Goal: Transaction & Acquisition: Download file/media

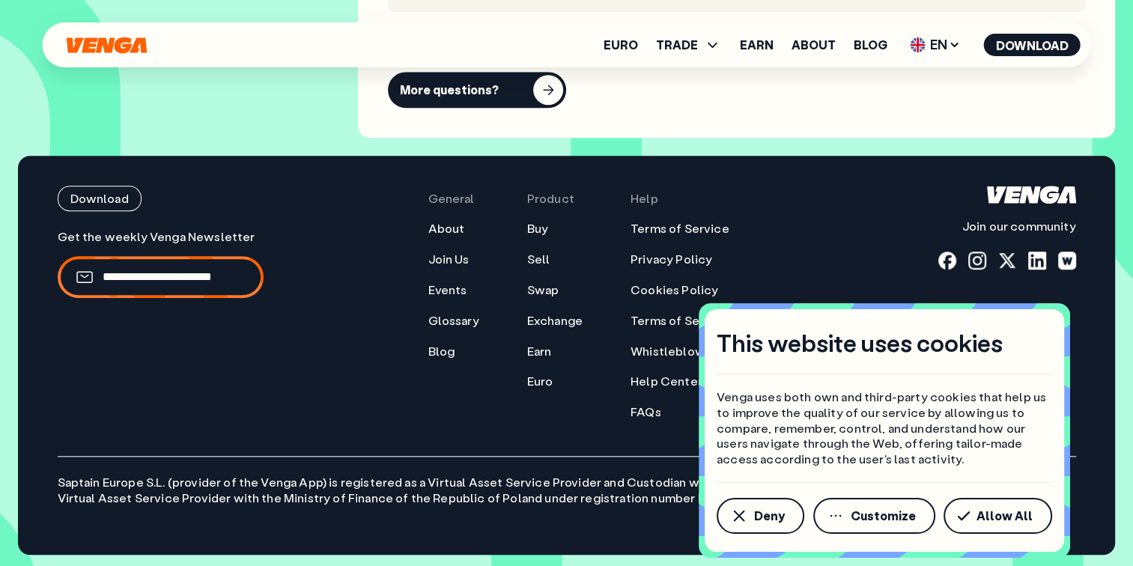
scroll to position [6804, 0]
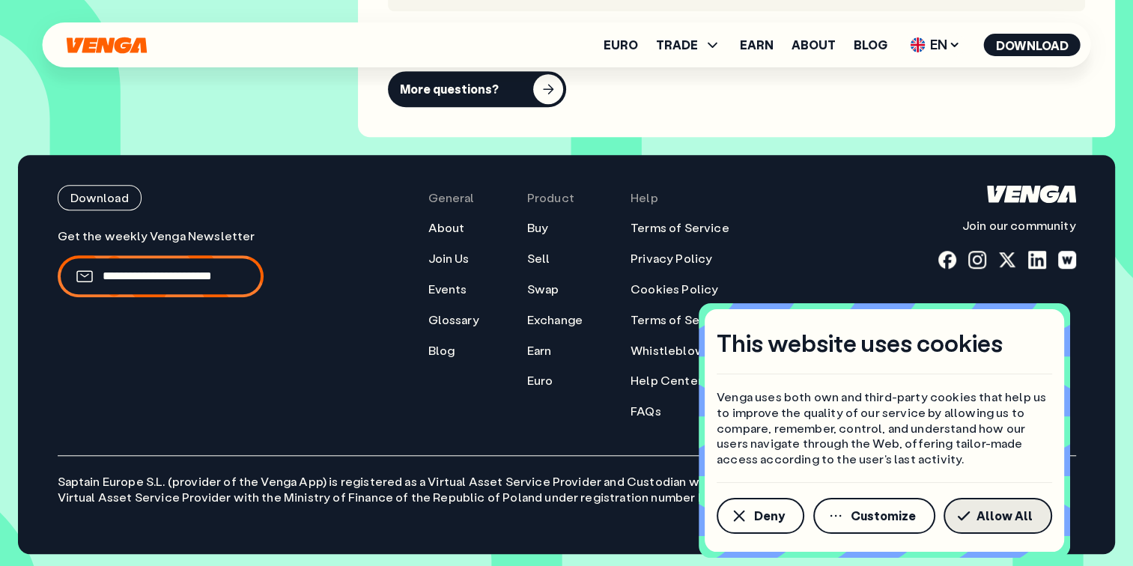
click at [1009, 507] on button "Allow All" at bounding box center [998, 516] width 109 height 36
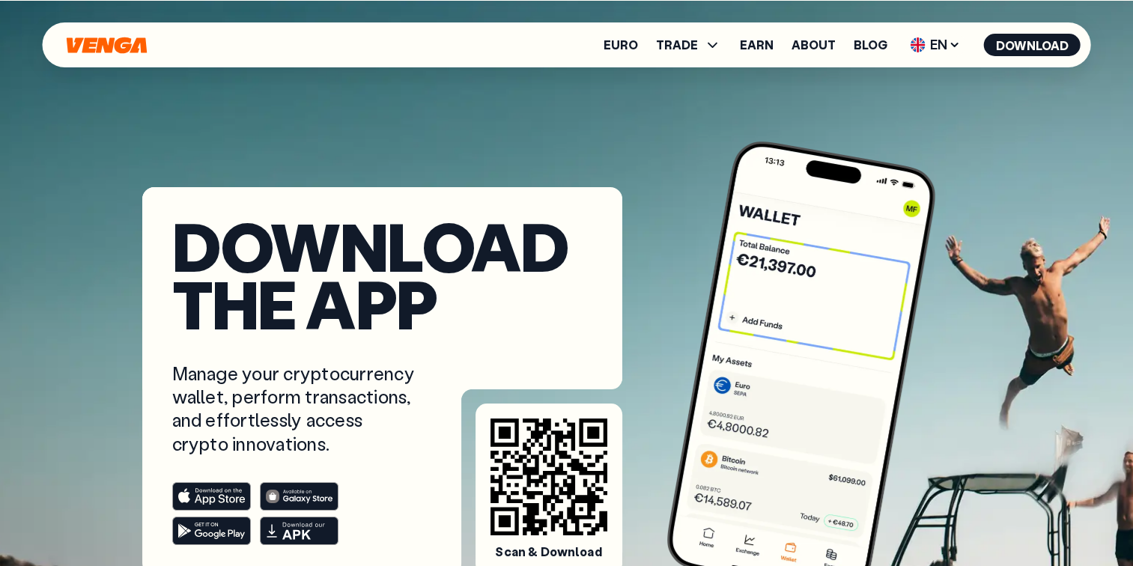
scroll to position [0, 0]
